Goal: Navigation & Orientation: Find specific page/section

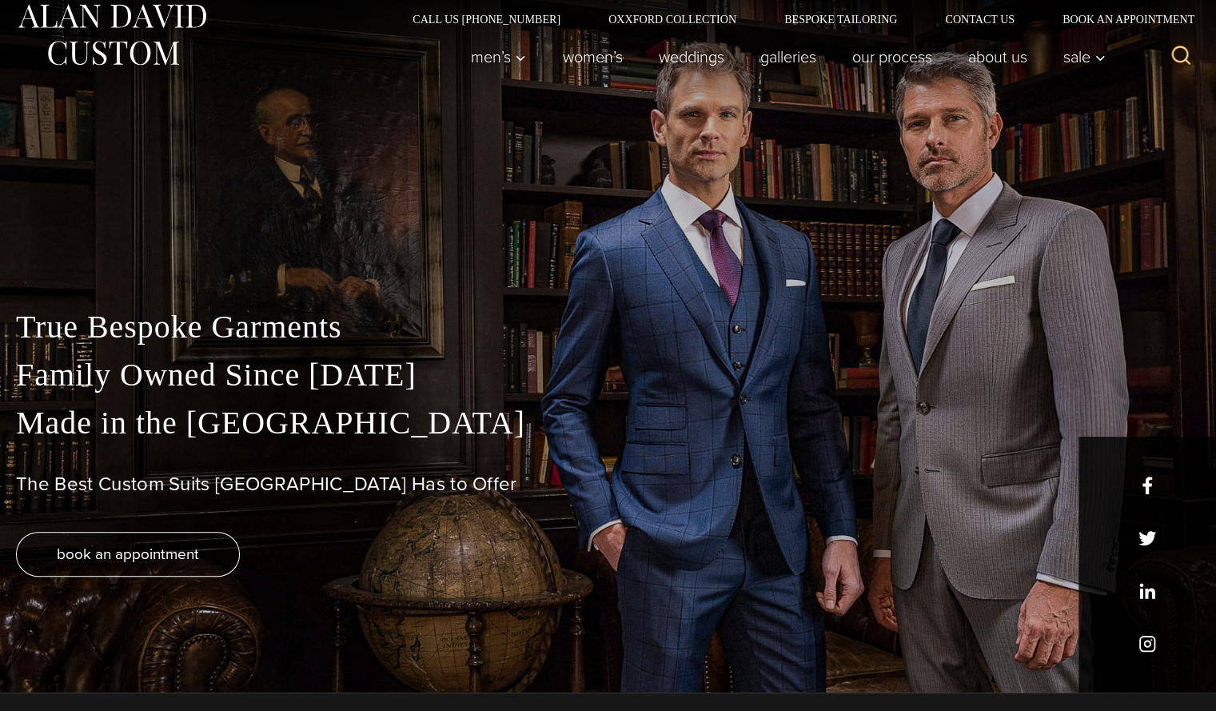
scroll to position [19, 0]
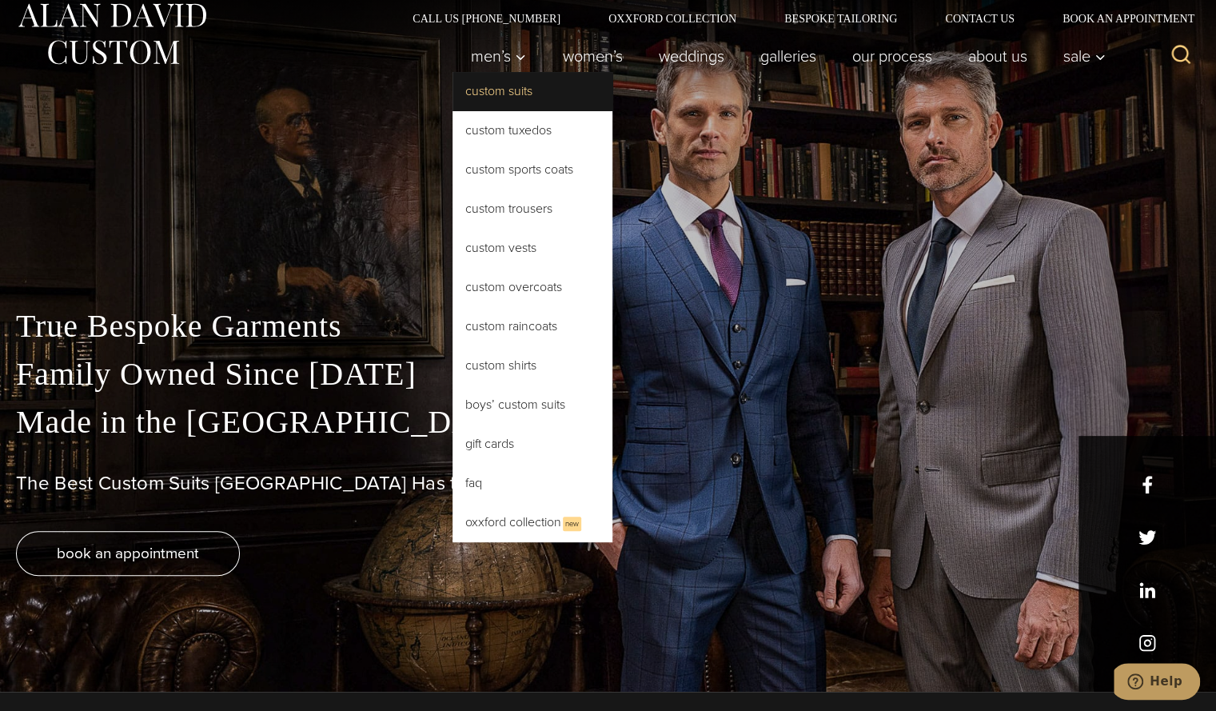
click at [505, 97] on link "Custom Suits" at bounding box center [532, 91] width 160 height 38
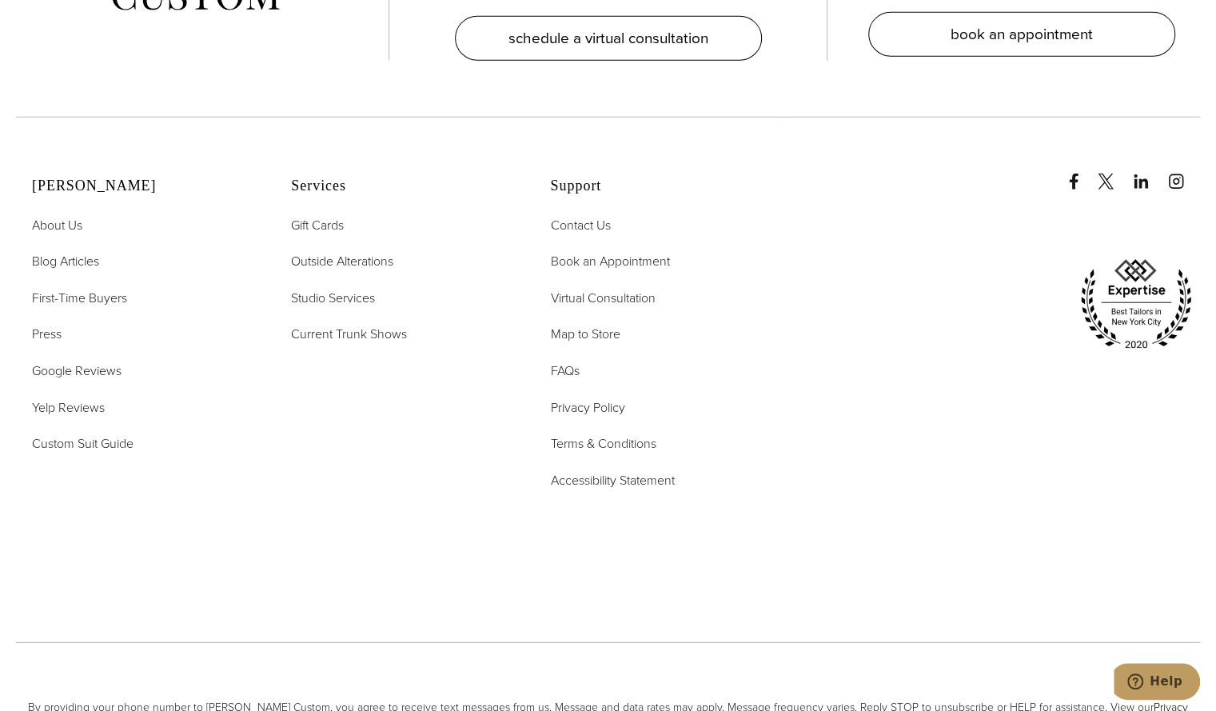
scroll to position [9860, 0]
click at [386, 324] on span "Current Trunk Shows" at bounding box center [349, 333] width 116 height 18
